Goal: Book appointment/travel/reservation

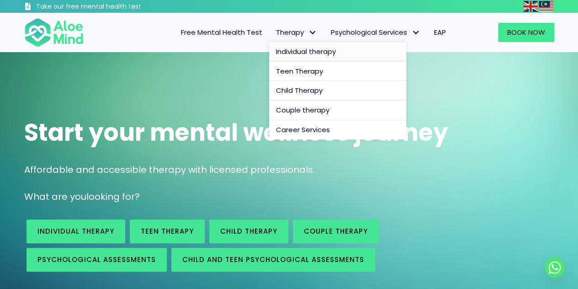
click at [301, 51] on span "Individual therapy" at bounding box center [306, 52] width 60 height 10
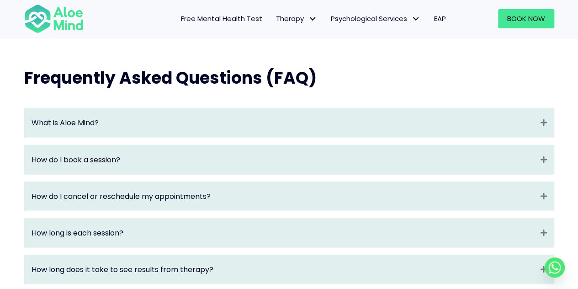
scroll to position [941, 0]
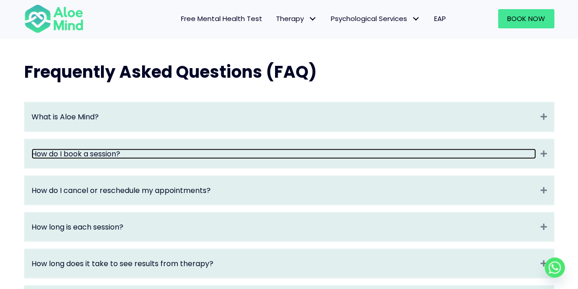
click at [411, 159] on link "How do I book a session?" at bounding box center [284, 154] width 505 height 11
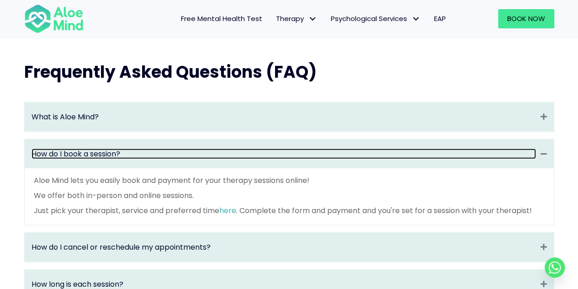
click at [411, 159] on link "How do I book a session?" at bounding box center [284, 154] width 505 height 11
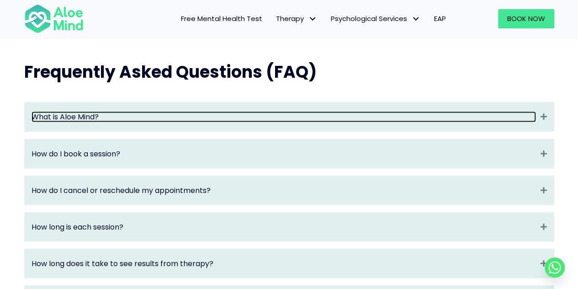
click at [395, 122] on link "What is Aloe Mind?" at bounding box center [284, 117] width 505 height 11
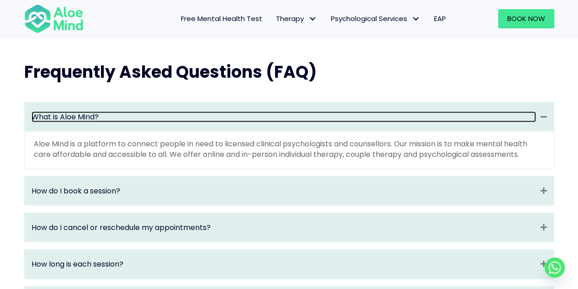
click at [395, 122] on link "What is Aloe Mind?" at bounding box center [284, 117] width 505 height 11
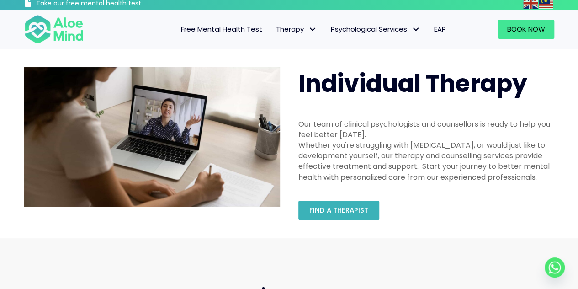
scroll to position [3, 0]
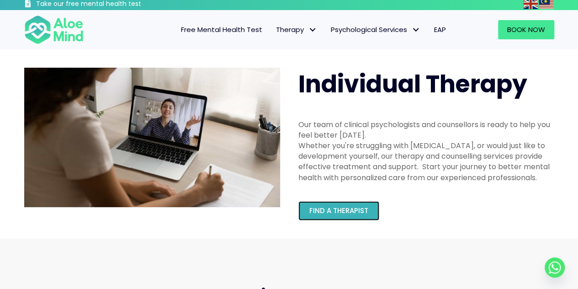
click at [355, 207] on span "Find a therapist" at bounding box center [338, 211] width 59 height 10
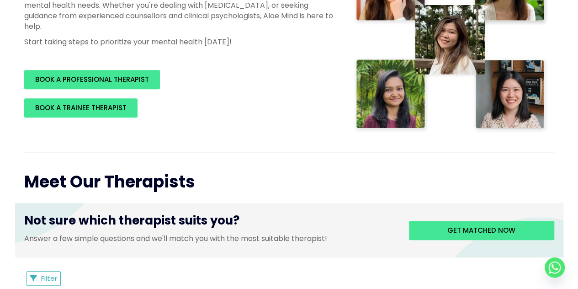
scroll to position [291, 0]
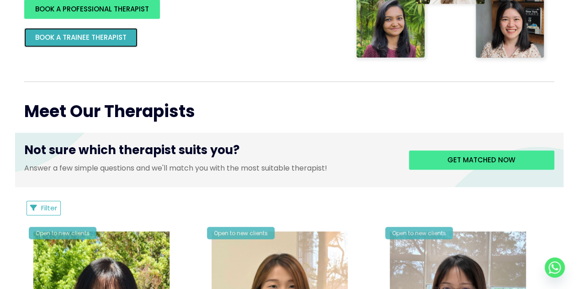
click at [101, 35] on span "BOOK A TRAINEE THERAPIST" at bounding box center [80, 37] width 91 height 10
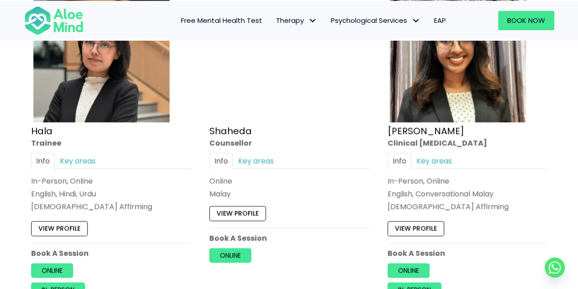
scroll to position [907, 0]
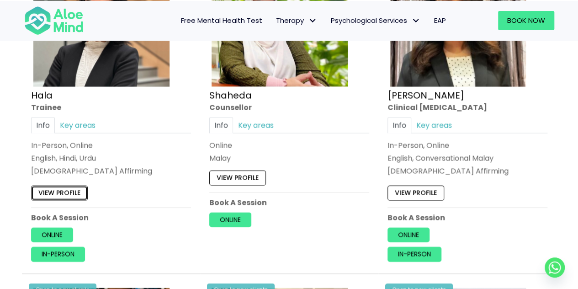
click at [66, 190] on link "View profile" at bounding box center [59, 193] width 57 height 15
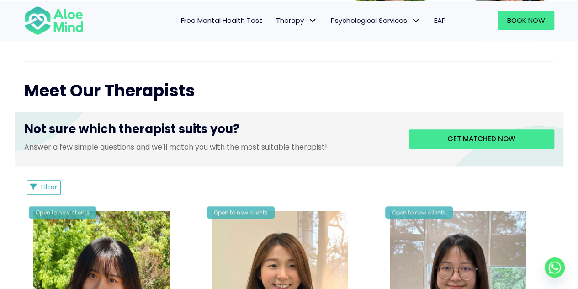
scroll to position [311, 0]
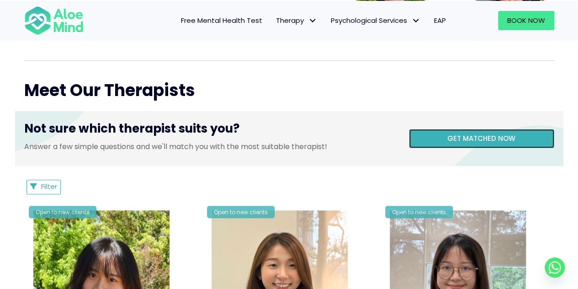
click at [460, 139] on span "Get matched now" at bounding box center [482, 138] width 68 height 10
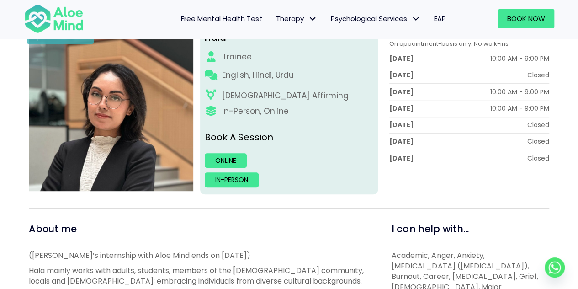
scroll to position [141, 0]
click at [301, 192] on div "Hala Trainee English, Hindi, Urdu [DEMOGRAPHIC_DATA] Affirming In-Person, Onlin…" at bounding box center [289, 110] width 178 height 167
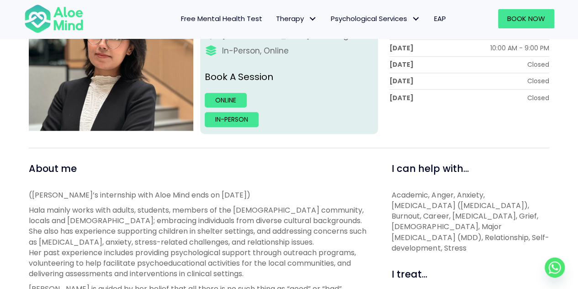
scroll to position [205, 0]
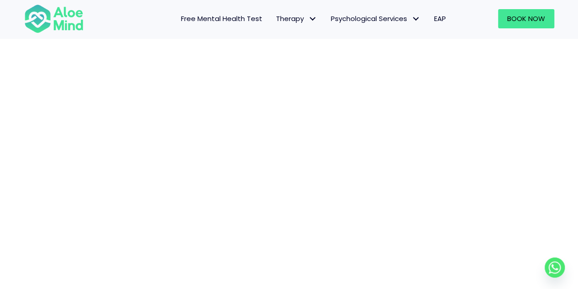
scroll to position [94, 0]
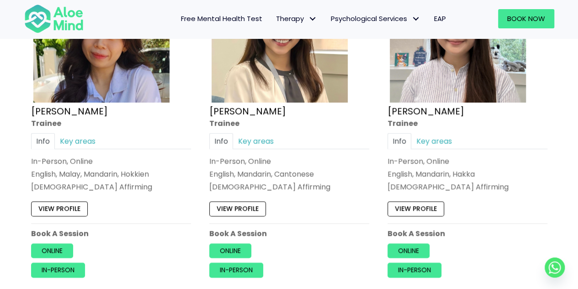
scroll to position [570, 0]
